Goal: Information Seeking & Learning: Check status

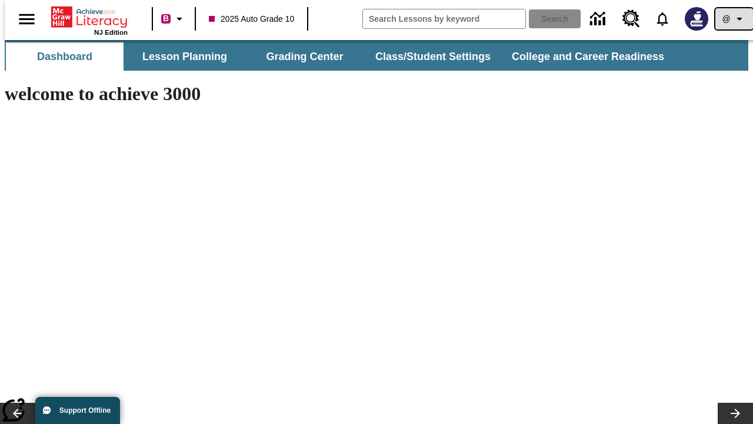
click at [733, 19] on icon "Profile/Settings" at bounding box center [740, 19] width 14 height 14
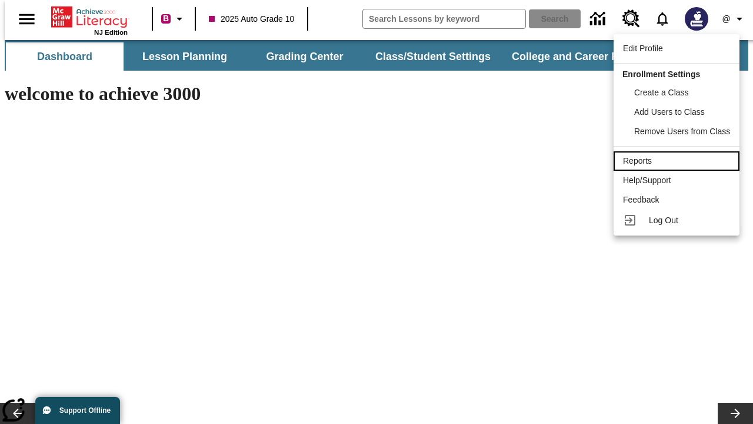
click at [678, 161] on div "Reports" at bounding box center [676, 161] width 107 height 12
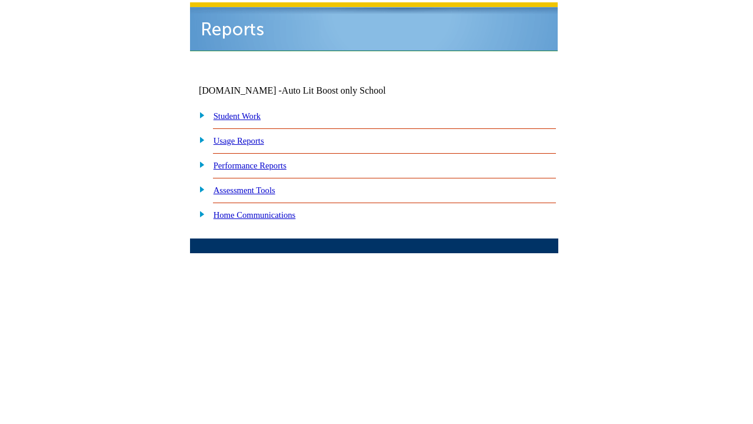
click at [262, 161] on link "Performance Reports" at bounding box center [250, 165] width 73 height 9
click at [0, 0] on link "How are my students performing on reading skills?" at bounding box center [0, 0] width 0 height 0
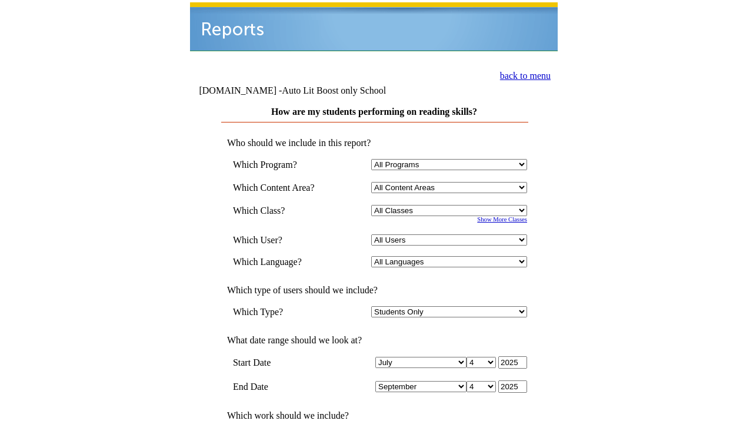
select select "4"
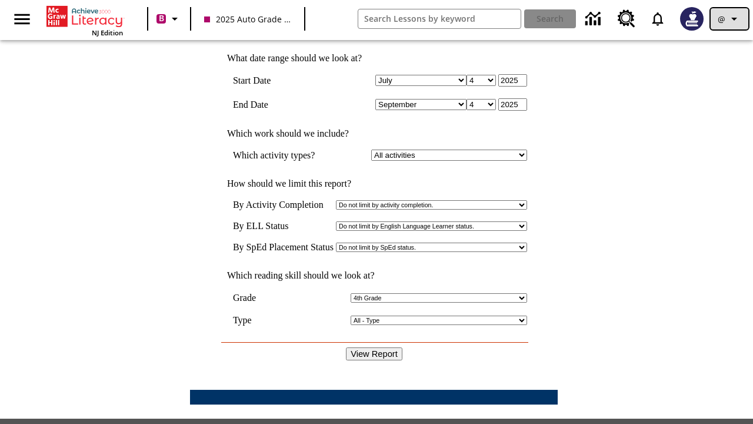
click at [730, 19] on icon "Profile/Settings" at bounding box center [734, 19] width 14 height 14
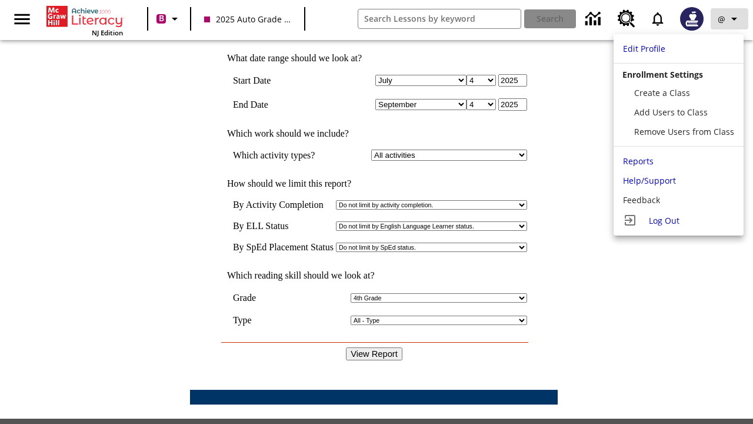
scroll to position [0, 0]
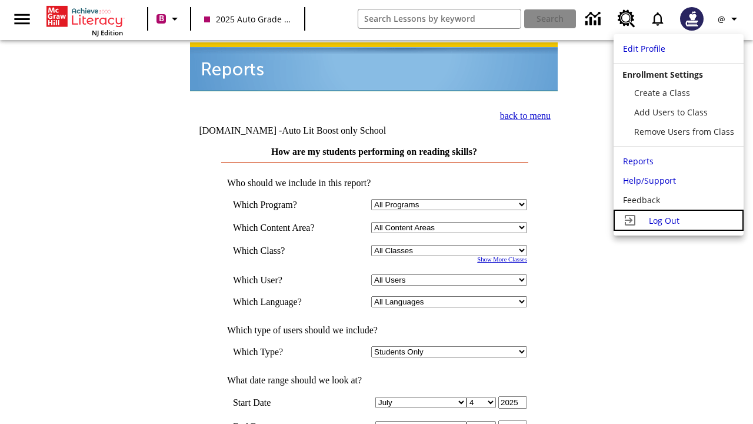
click at [678, 220] on span "Log Out" at bounding box center [664, 220] width 31 height 11
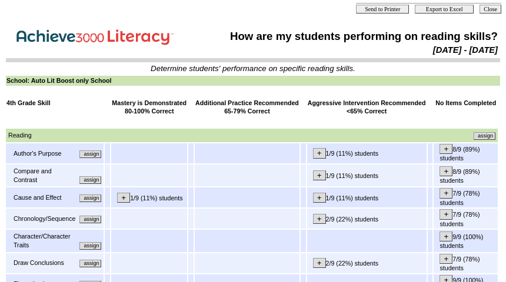
click at [95, 157] on input "assign" at bounding box center [90, 155] width 22 height 8
